Goal: Information Seeking & Learning: Check status

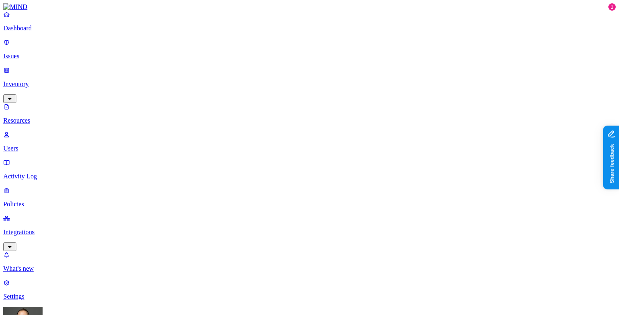
click at [46, 32] on p "Dashboard" at bounding box center [309, 28] width 613 height 7
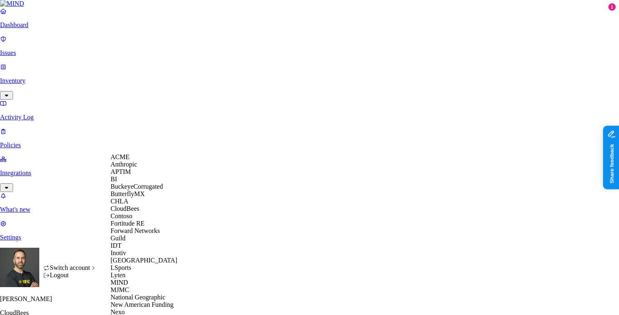
scroll to position [217, 0]
click at [150, 293] on span "National Geographic" at bounding box center [138, 296] width 55 height 7
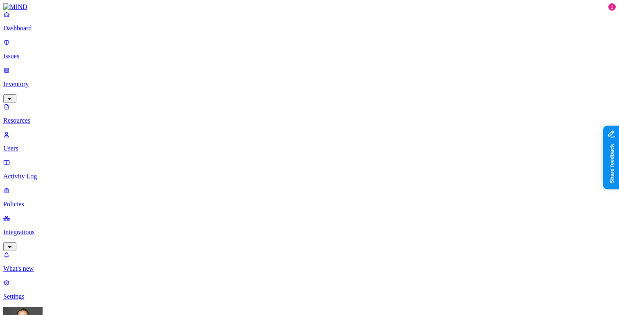
click at [50, 32] on p "Dashboard" at bounding box center [309, 28] width 613 height 7
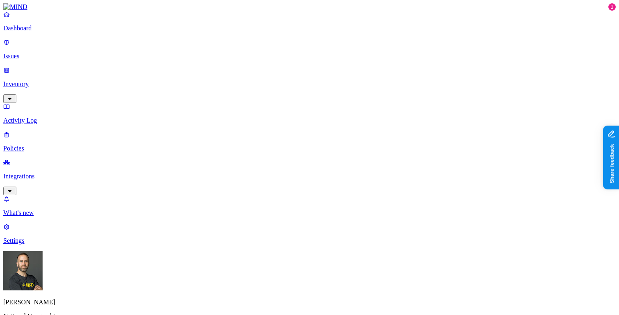
click at [58, 70] on link "Inventory" at bounding box center [309, 83] width 613 height 35
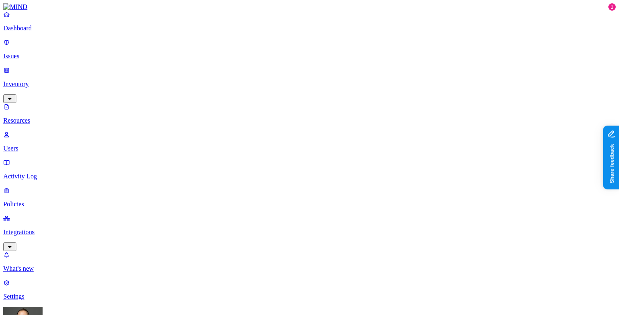
click at [402, 134] on button "button" at bounding box center [405, 135] width 7 height 2
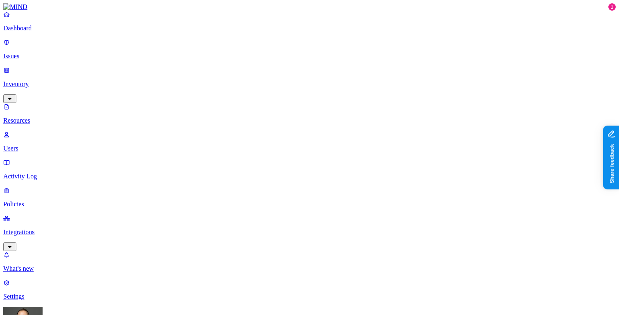
scroll to position [268, 0]
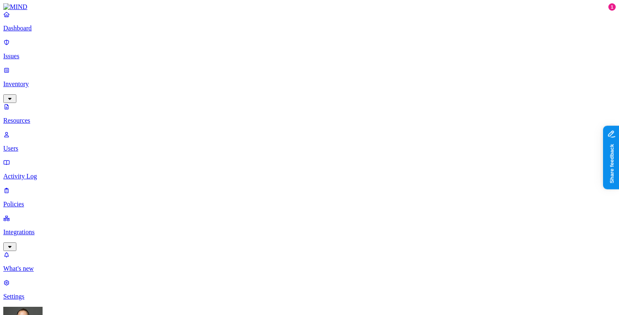
click at [42, 32] on p "Dashboard" at bounding box center [309, 28] width 613 height 7
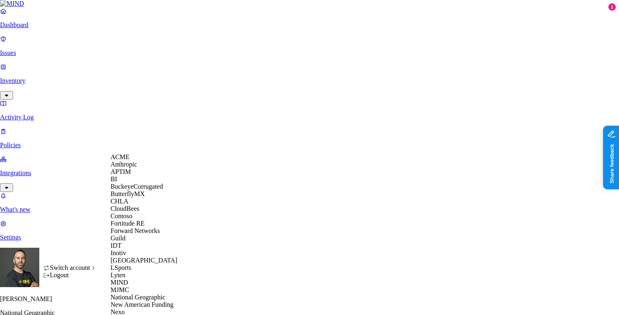
click at [131, 190] on span "BuckeyeCorrugated" at bounding box center [137, 186] width 52 height 7
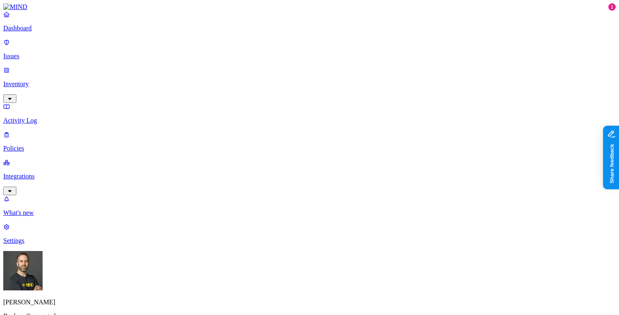
click at [32, 80] on p "Inventory" at bounding box center [309, 83] width 613 height 7
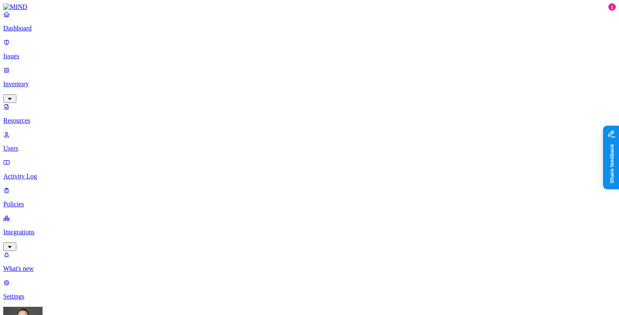
click at [71, 32] on link "Dashboard" at bounding box center [309, 21] width 613 height 21
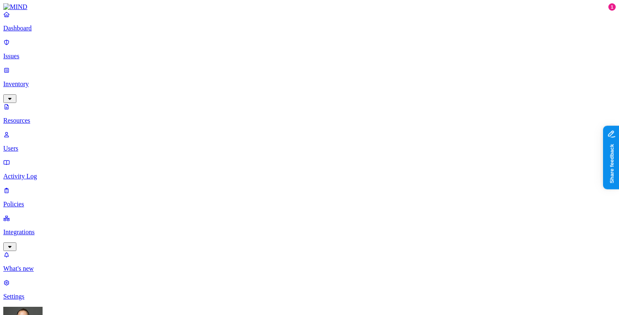
scroll to position [256, 0]
click at [68, 32] on p "Dashboard" at bounding box center [309, 28] width 613 height 7
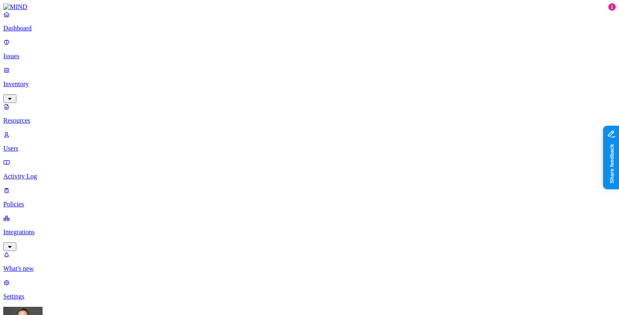
scroll to position [256, 0]
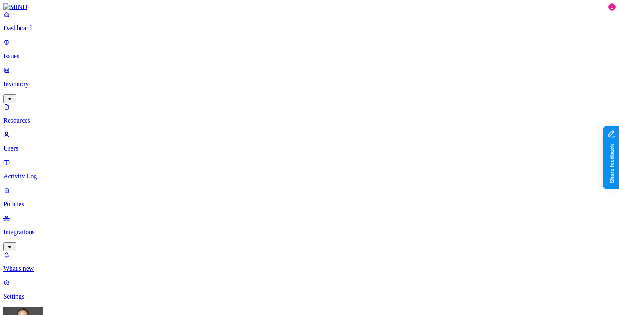
click at [43, 32] on p "Dashboard" at bounding box center [309, 28] width 613 height 7
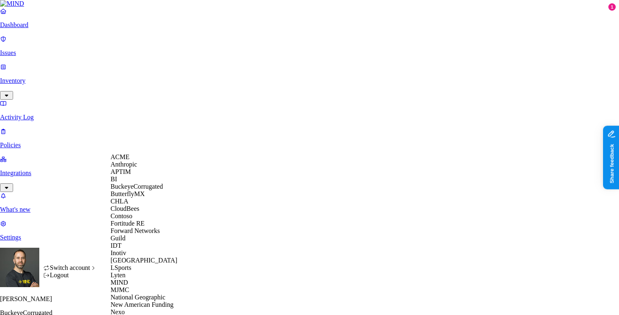
scroll to position [177, 0]
click at [136, 286] on div "MJMC" at bounding box center [150, 289] width 79 height 7
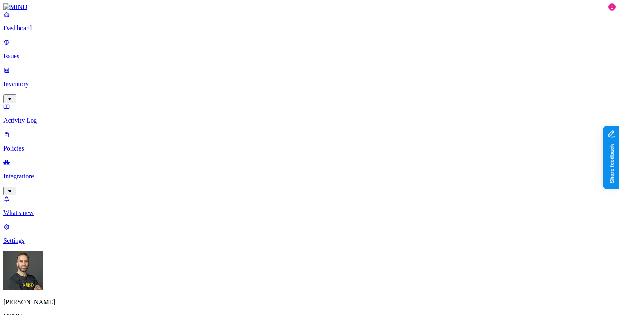
click at [78, 304] on html "Dashboard Issues Inventory Activity Log Policies Integrations What's new 1 Sett…" at bounding box center [309, 250] width 619 height 501
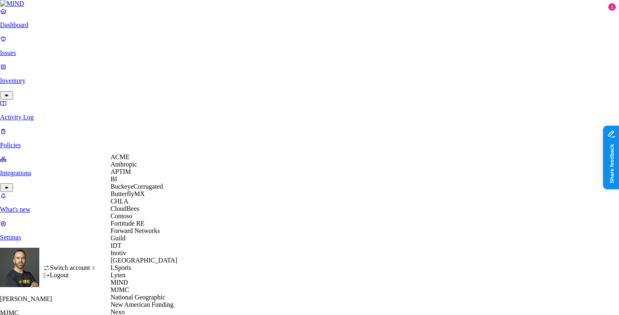
click at [303, 22] on html "Dashboard Issues Inventory Activity Log Policies Integrations What's new 1 Sett…" at bounding box center [309, 248] width 619 height 497
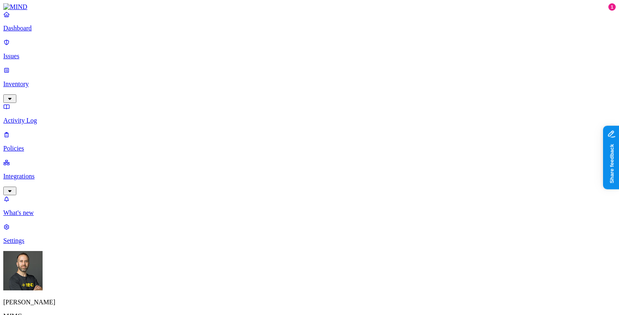
click at [77, 300] on html "Dashboard Issues Inventory Activity Log Policies Integrations What's new 1 Sett…" at bounding box center [309, 250] width 619 height 501
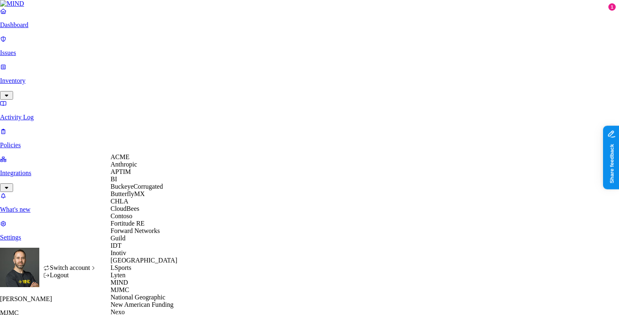
click at [259, 23] on html "Dashboard Issues Inventory Activity Log Policies Integrations What's new 1 Sett…" at bounding box center [309, 248] width 619 height 497
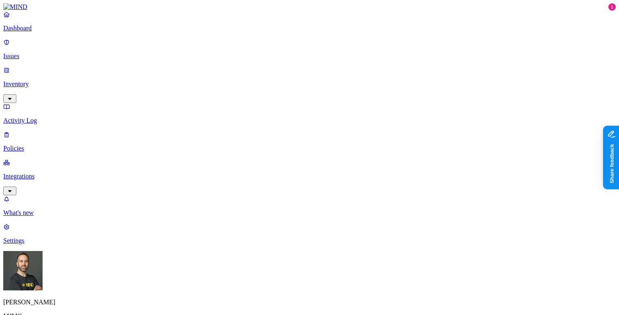
click at [78, 305] on html "Dashboard Issues Inventory Activity Log Policies Integrations What's new 1 Sett…" at bounding box center [309, 250] width 619 height 501
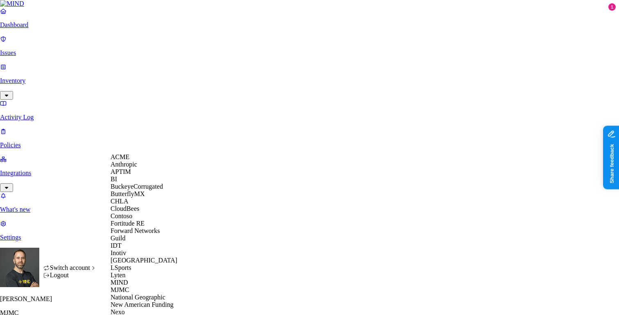
scroll to position [105, 0]
click at [237, 21] on html "Dashboard Issues Inventory Activity Log Policies Integrations What's new 1 Sett…" at bounding box center [309, 248] width 619 height 497
